Goal: Transaction & Acquisition: Purchase product/service

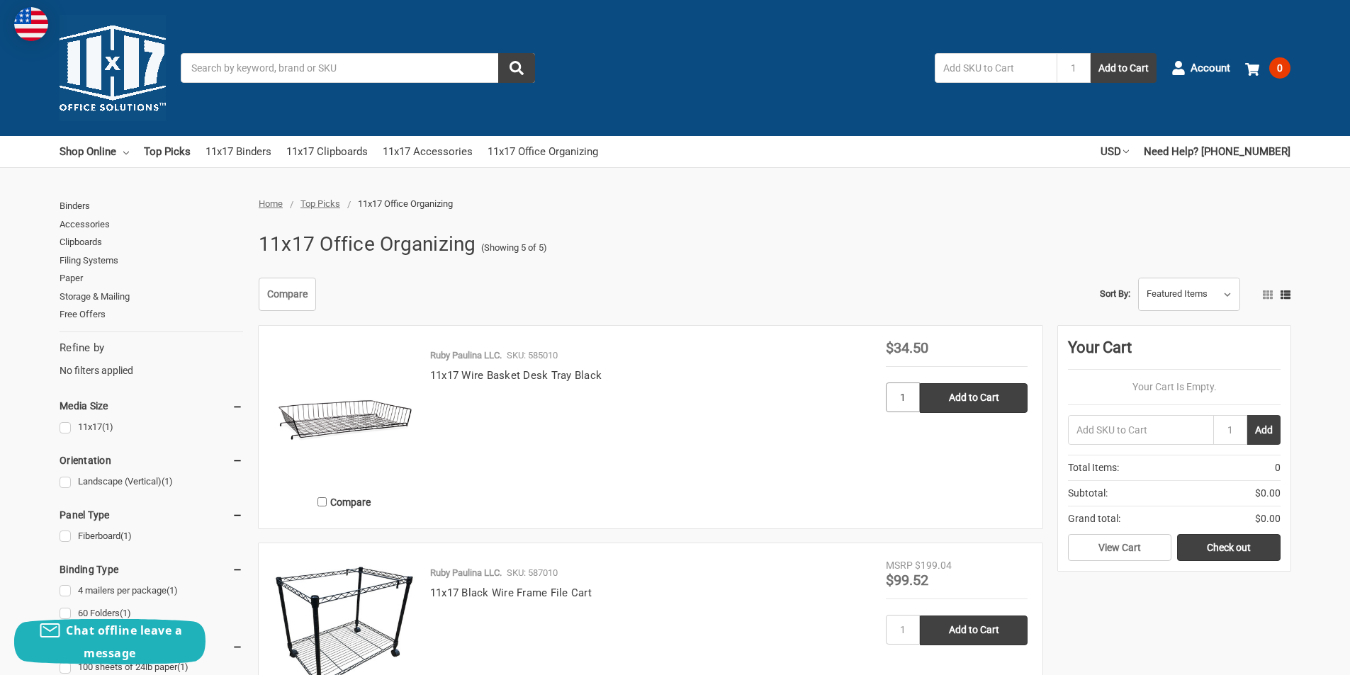
click at [896, 398] on input "1" at bounding box center [903, 398] width 34 height 30
type input "4"
click at [1220, 544] on link "Check out" at bounding box center [1228, 547] width 103 height 27
click at [910, 397] on input "1" at bounding box center [903, 398] width 34 height 30
type input "4"
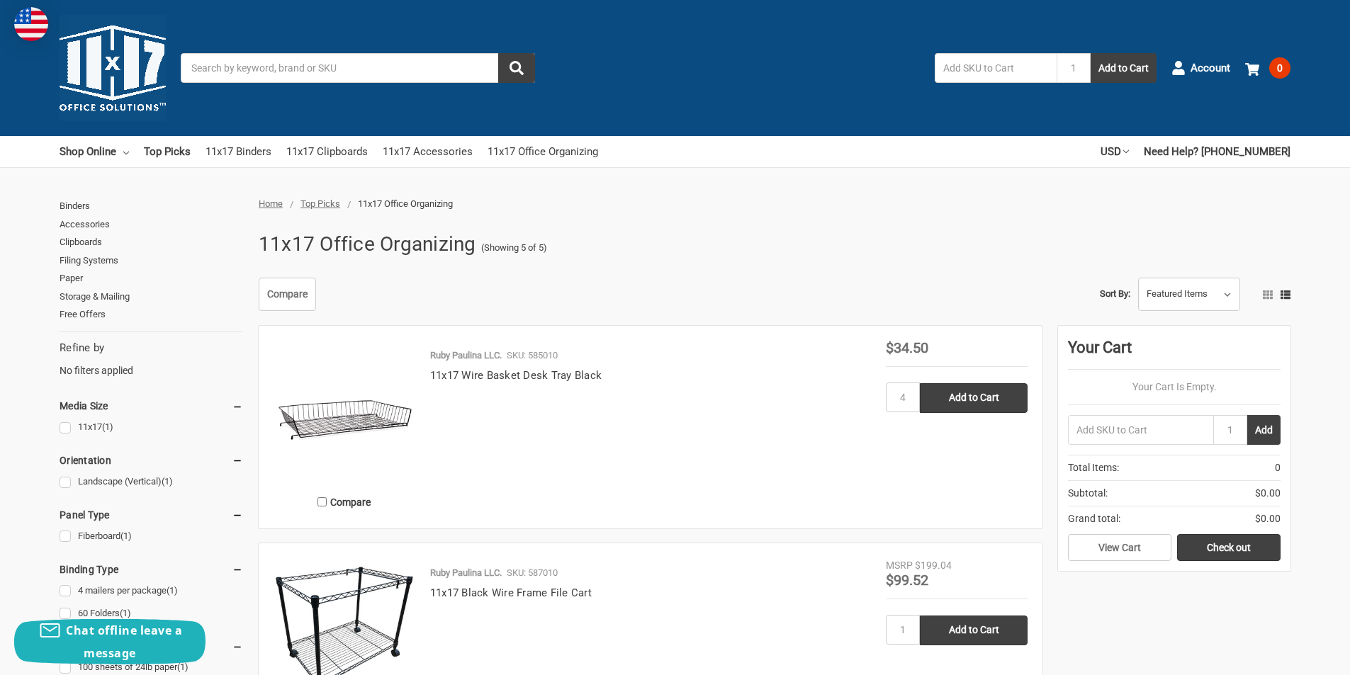
click at [1030, 486] on article "Compare Ruby Paulina LLC. SKU: 585010 11x17 Wire Basket Desk Tray Black MSRP Wa…" at bounding box center [651, 427] width 784 height 203
click at [980, 405] on input "Add to Cart" at bounding box center [974, 398] width 108 height 30
type input "Add to Cart"
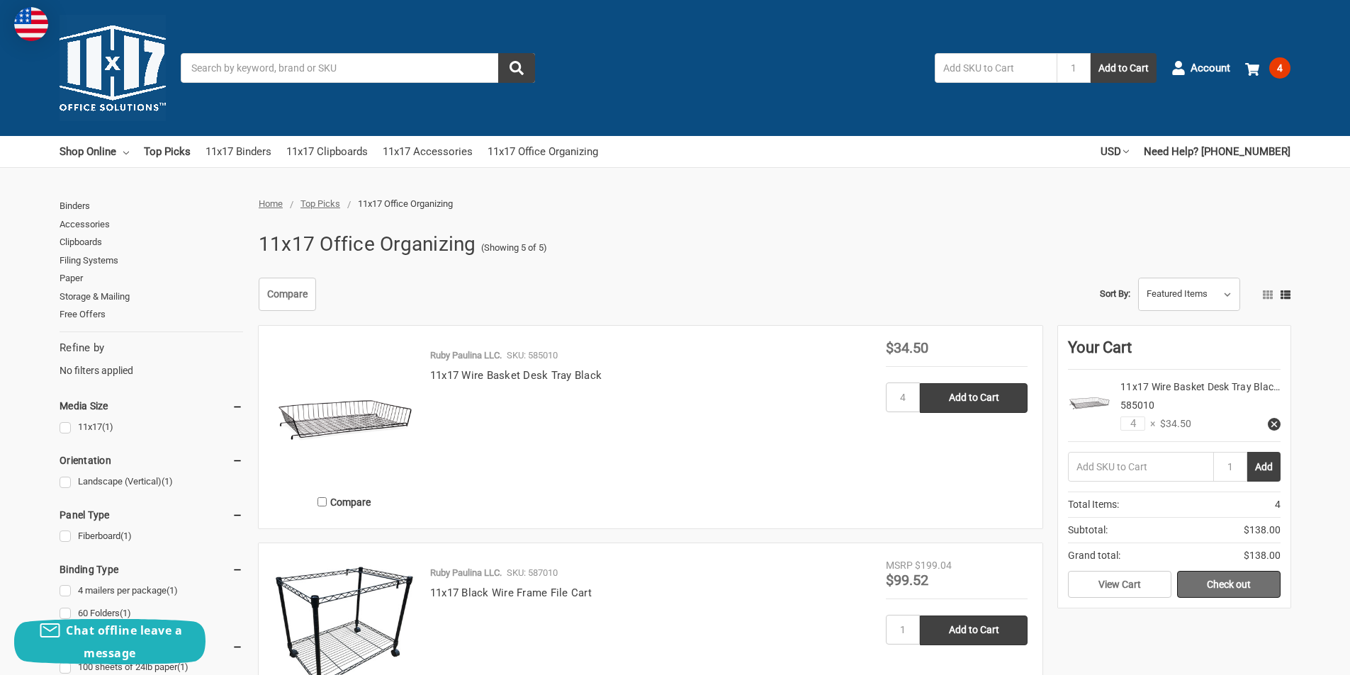
click at [1226, 598] on link "Check out" at bounding box center [1228, 584] width 103 height 27
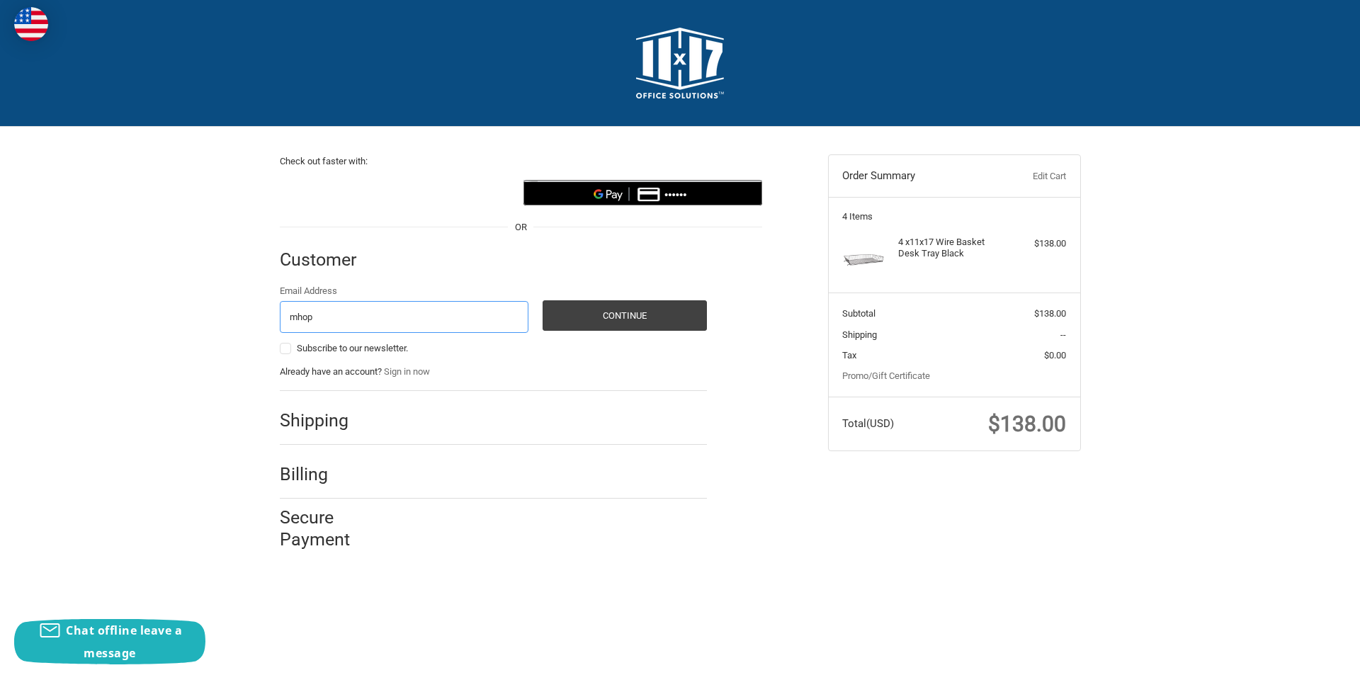
type input "mhopkins@thesupplyroom.com"
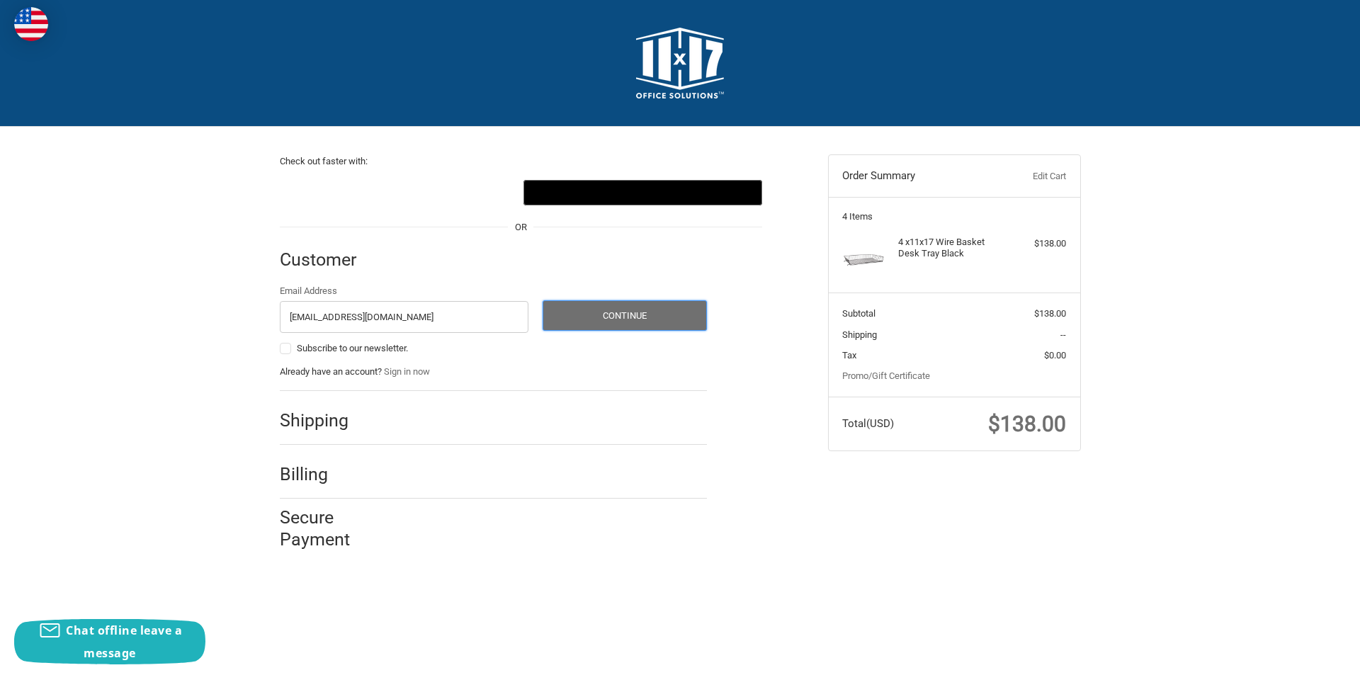
click at [581, 329] on button "Continue" at bounding box center [625, 315] width 164 height 30
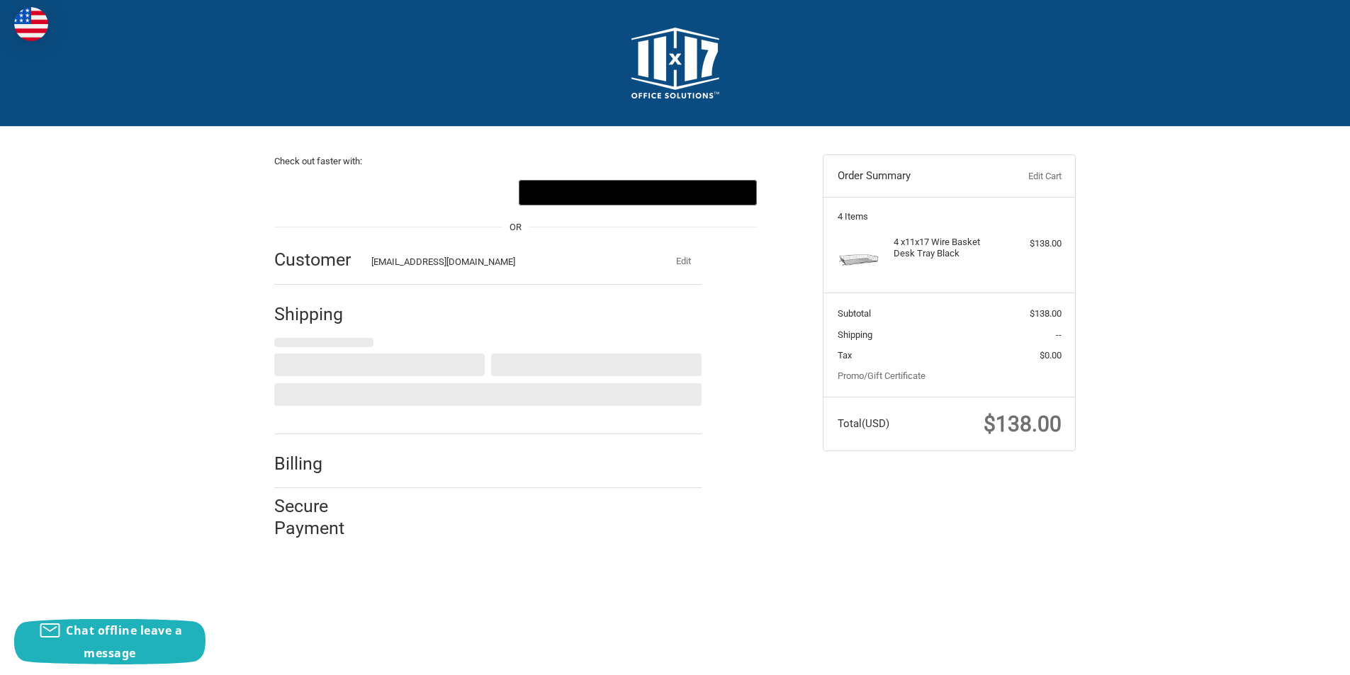
select select "US"
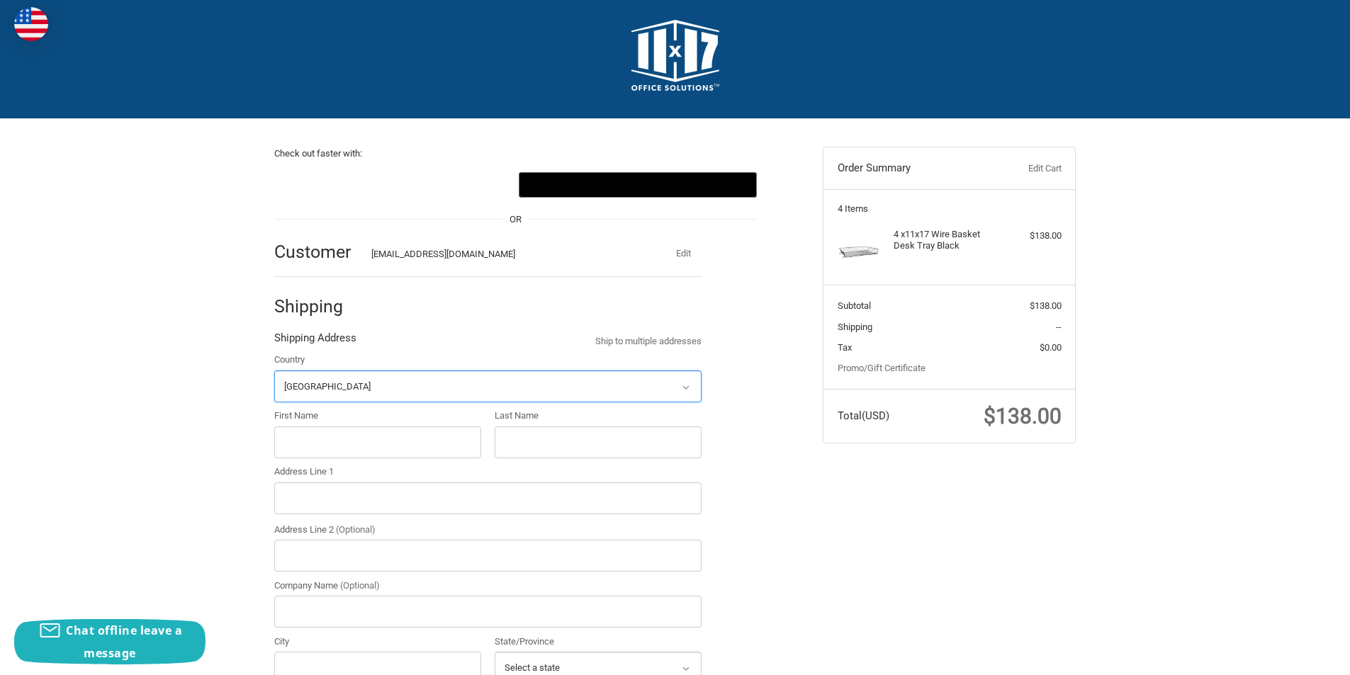
scroll to position [149, 0]
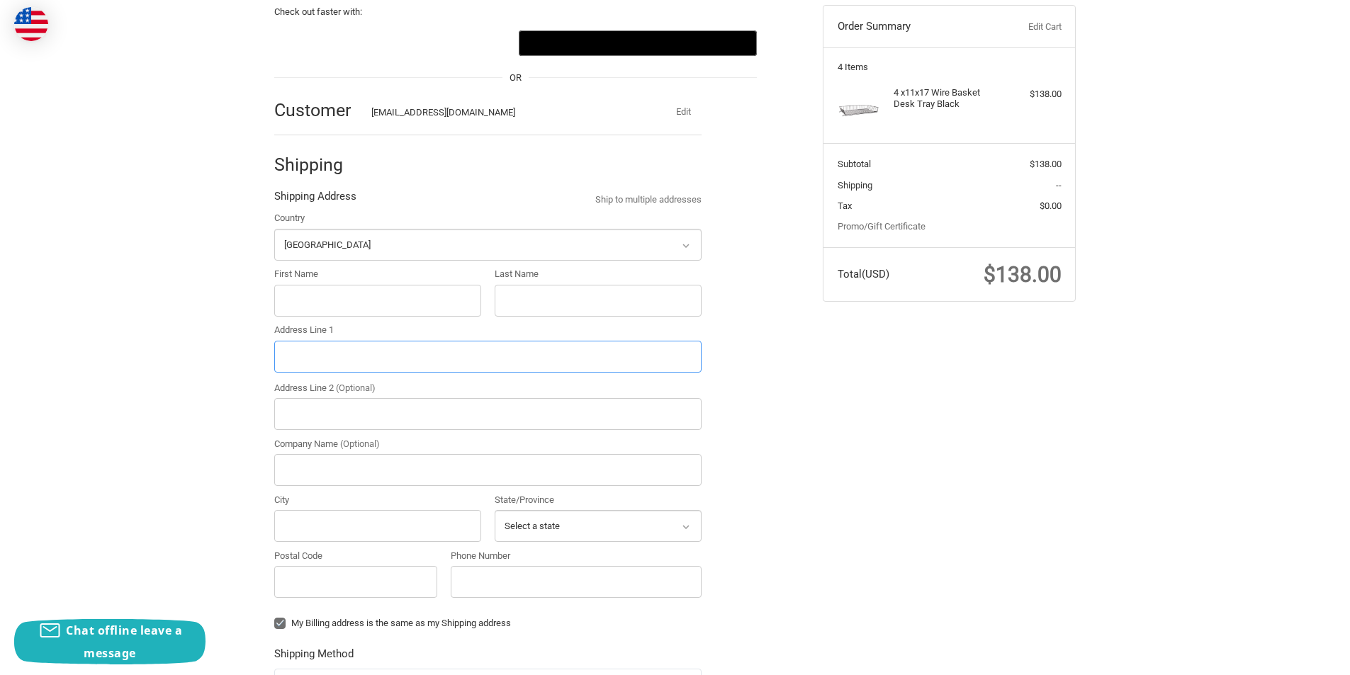
click at [306, 354] on input "Address Line 1" at bounding box center [487, 357] width 427 height 32
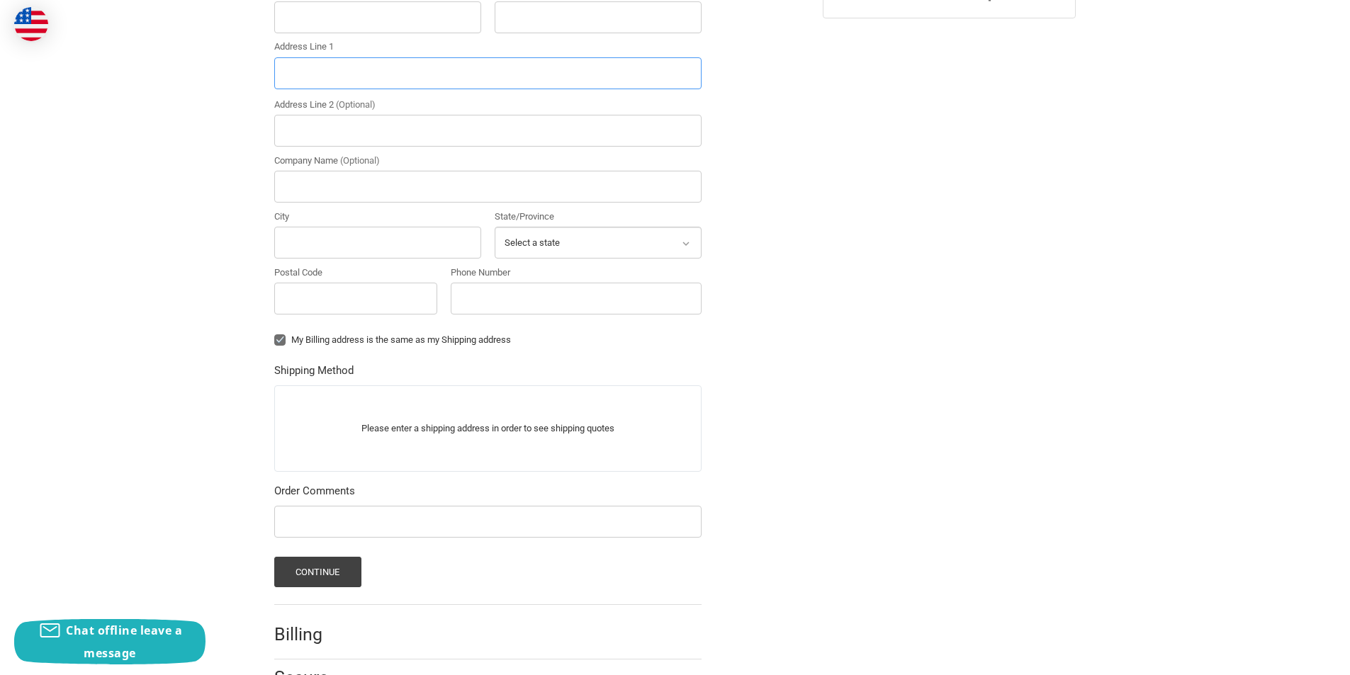
scroll to position [498, 0]
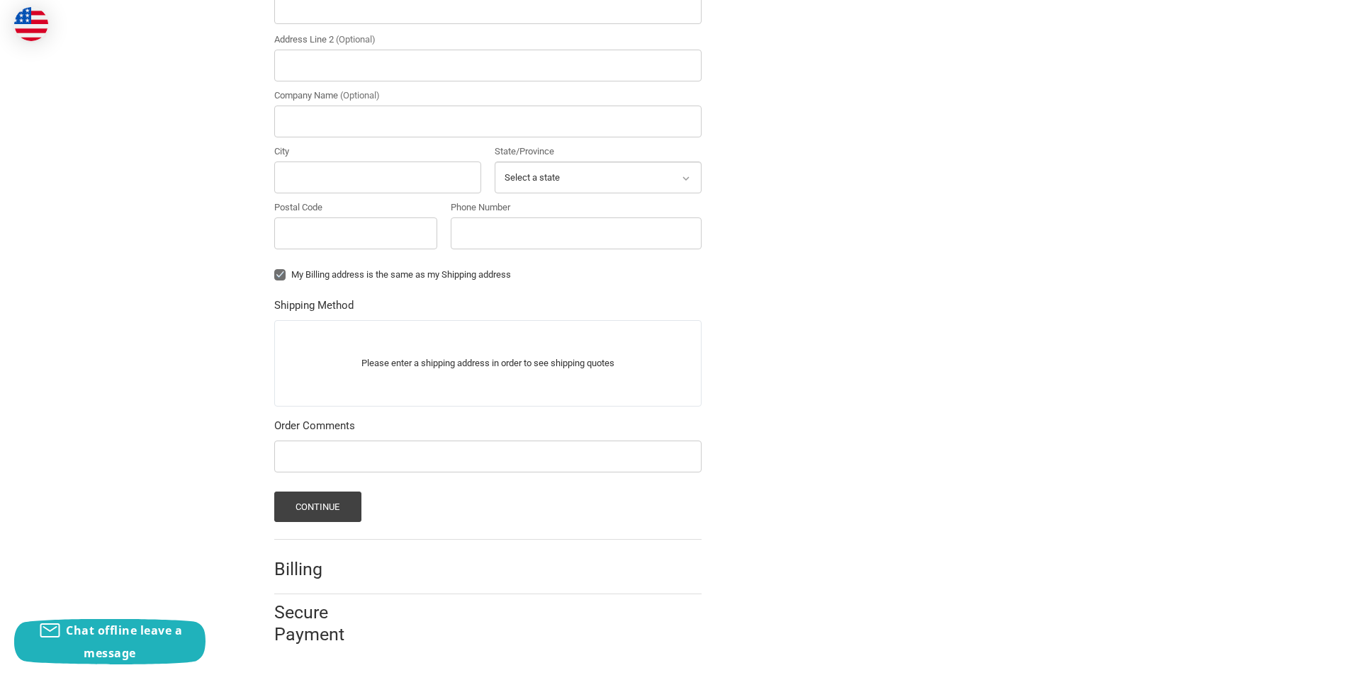
click at [1163, 296] on div "Check out faster with: @import url(//fonts.googleapis.com/css?family=Google+San…" at bounding box center [675, 145] width 1350 height 1032
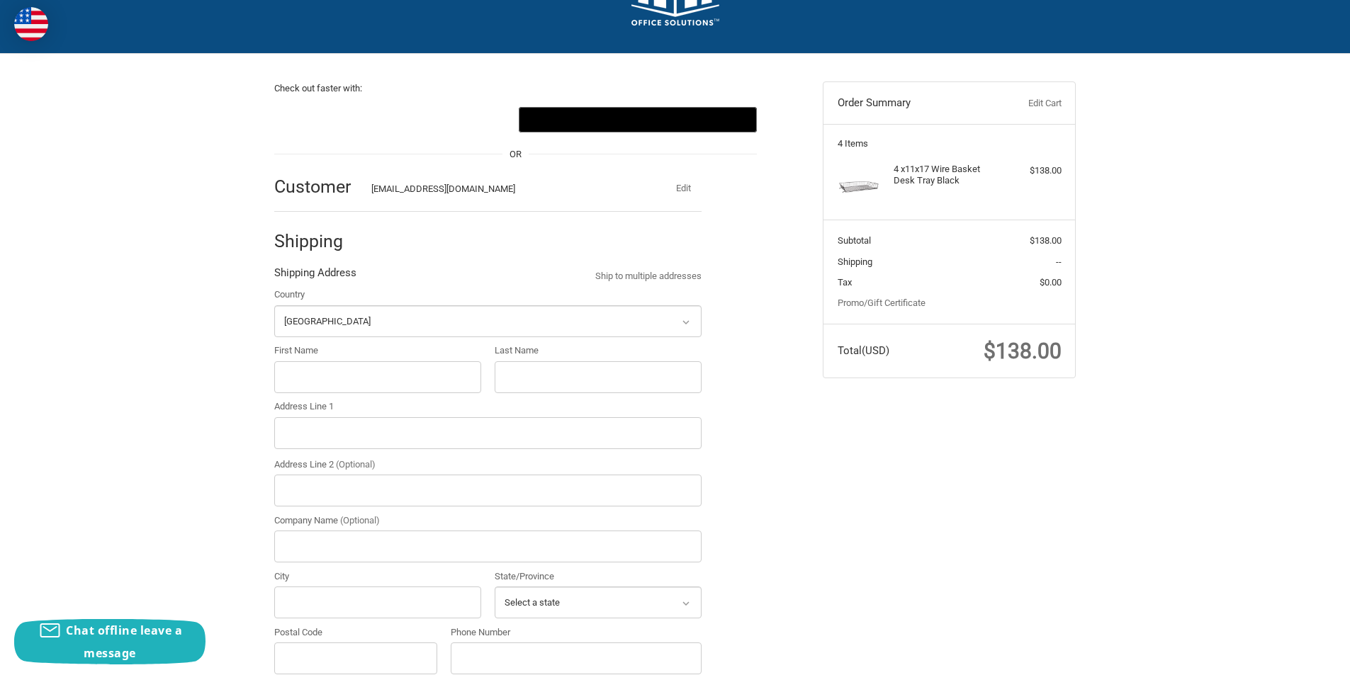
scroll to position [0, 0]
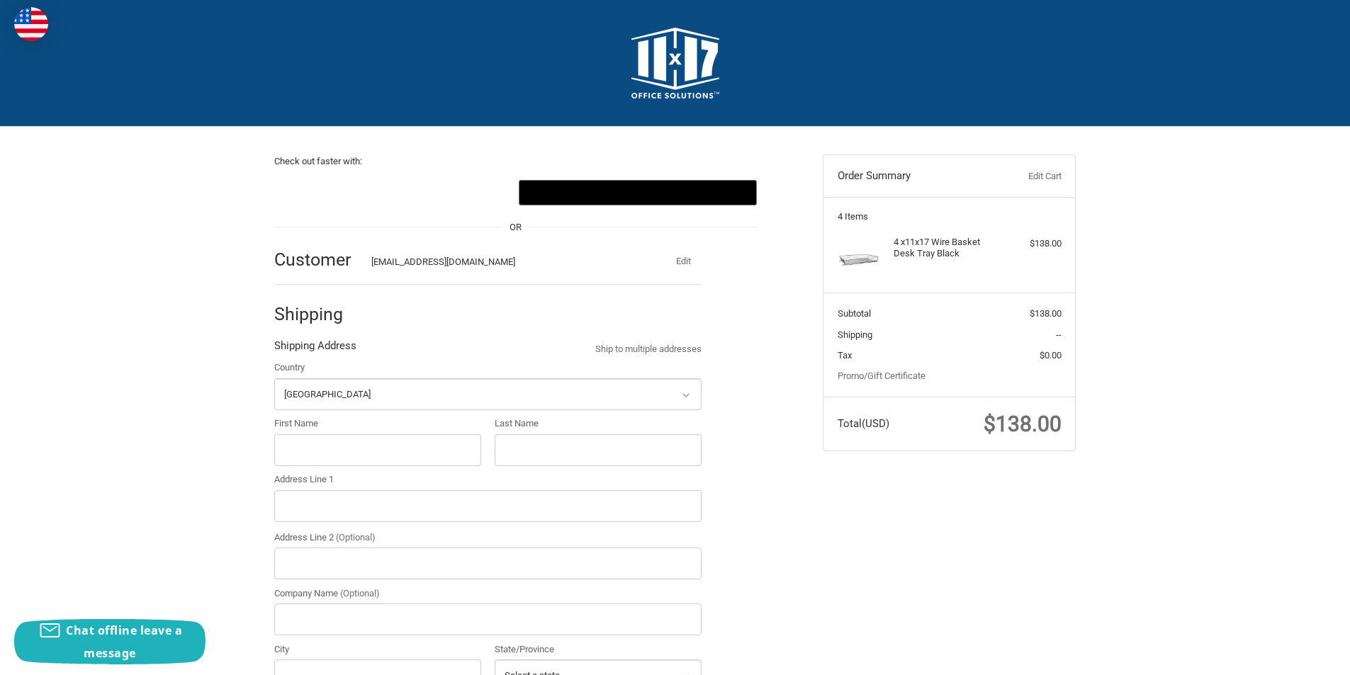
click at [1043, 177] on link "Edit Cart" at bounding box center [1025, 176] width 70 height 14
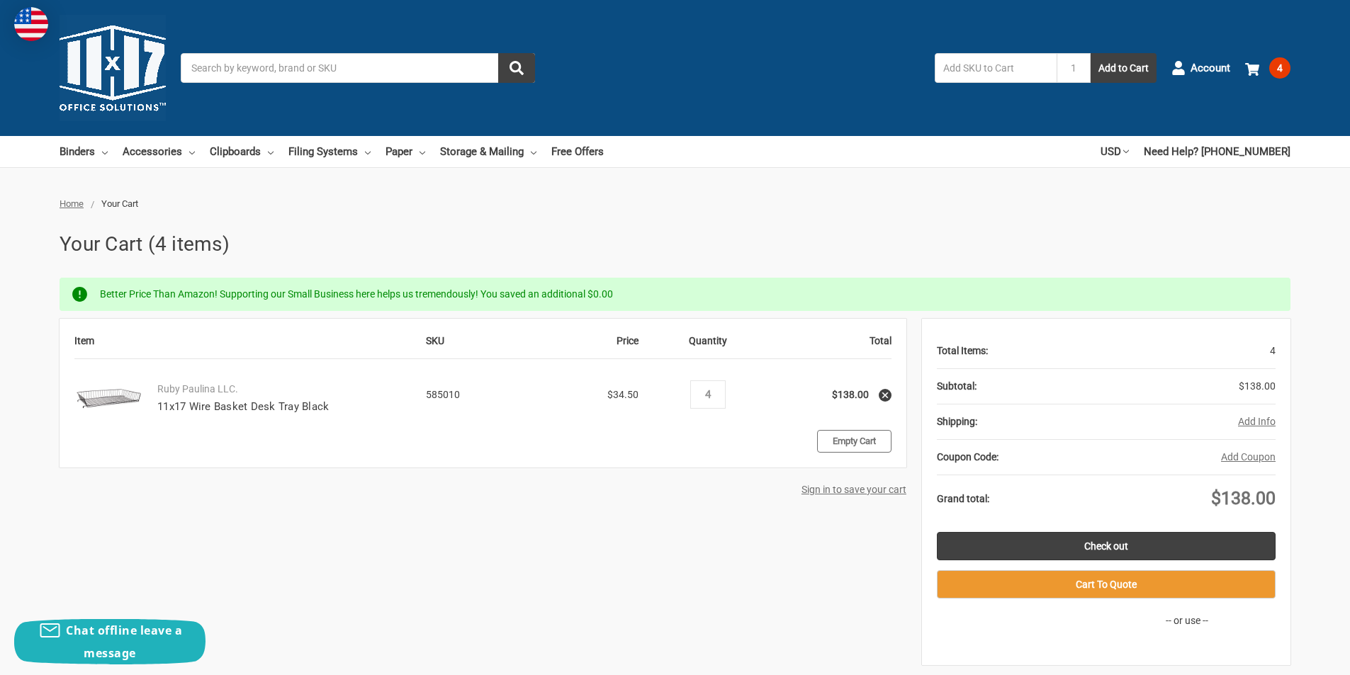
click at [859, 441] on link "Empty Cart" at bounding box center [854, 441] width 74 height 23
